Goal: Task Accomplishment & Management: Use online tool/utility

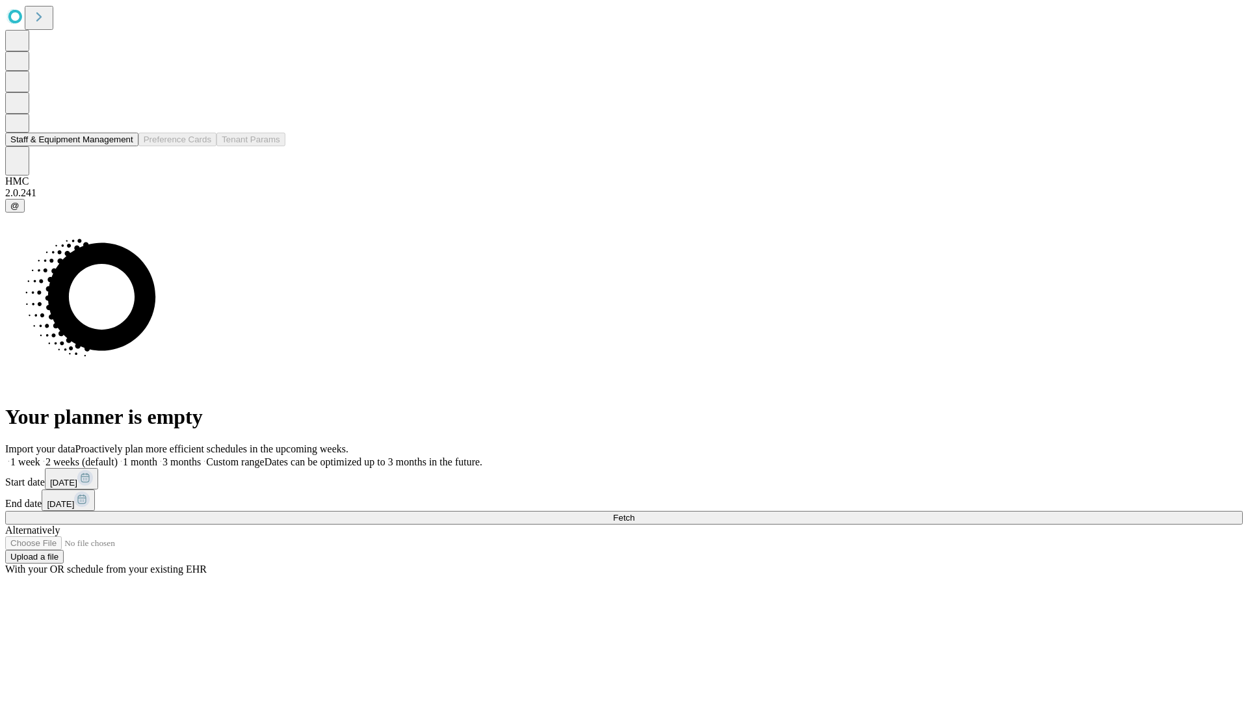
click at [124, 146] on button "Staff & Equipment Management" at bounding box center [71, 140] width 133 height 14
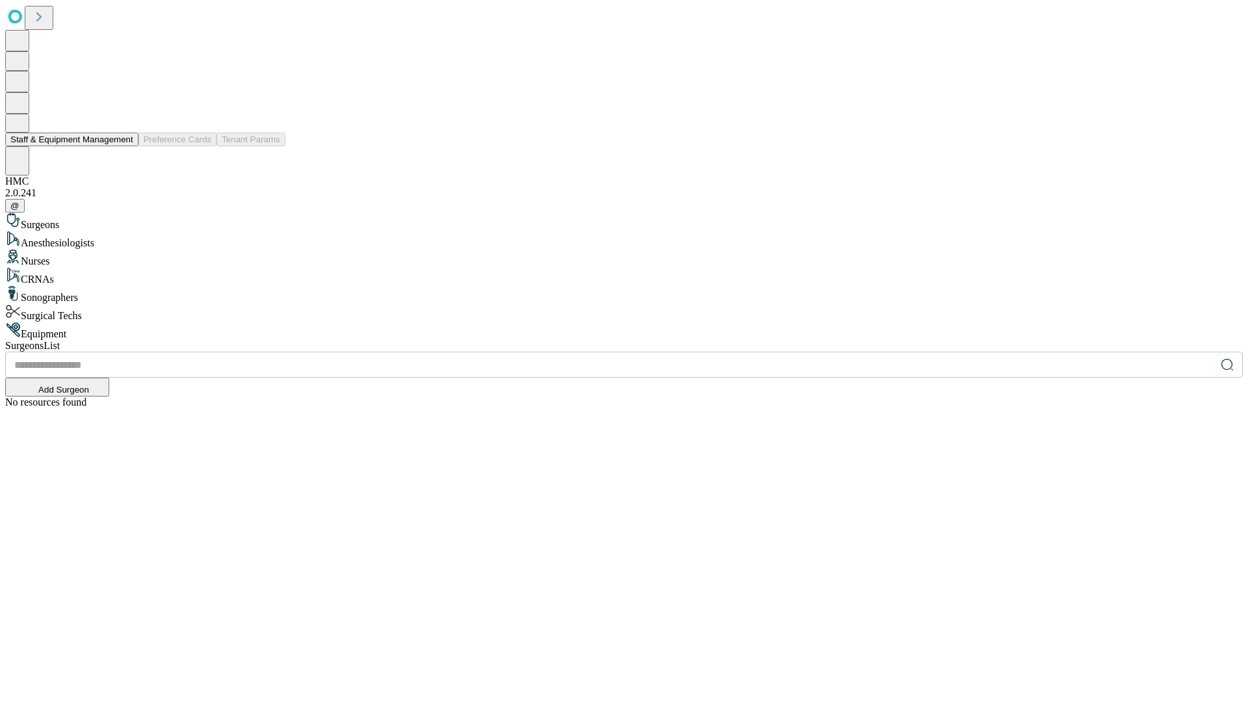
click at [124, 146] on button "Staff & Equipment Management" at bounding box center [71, 140] width 133 height 14
